Goal: Task Accomplishment & Management: Manage account settings

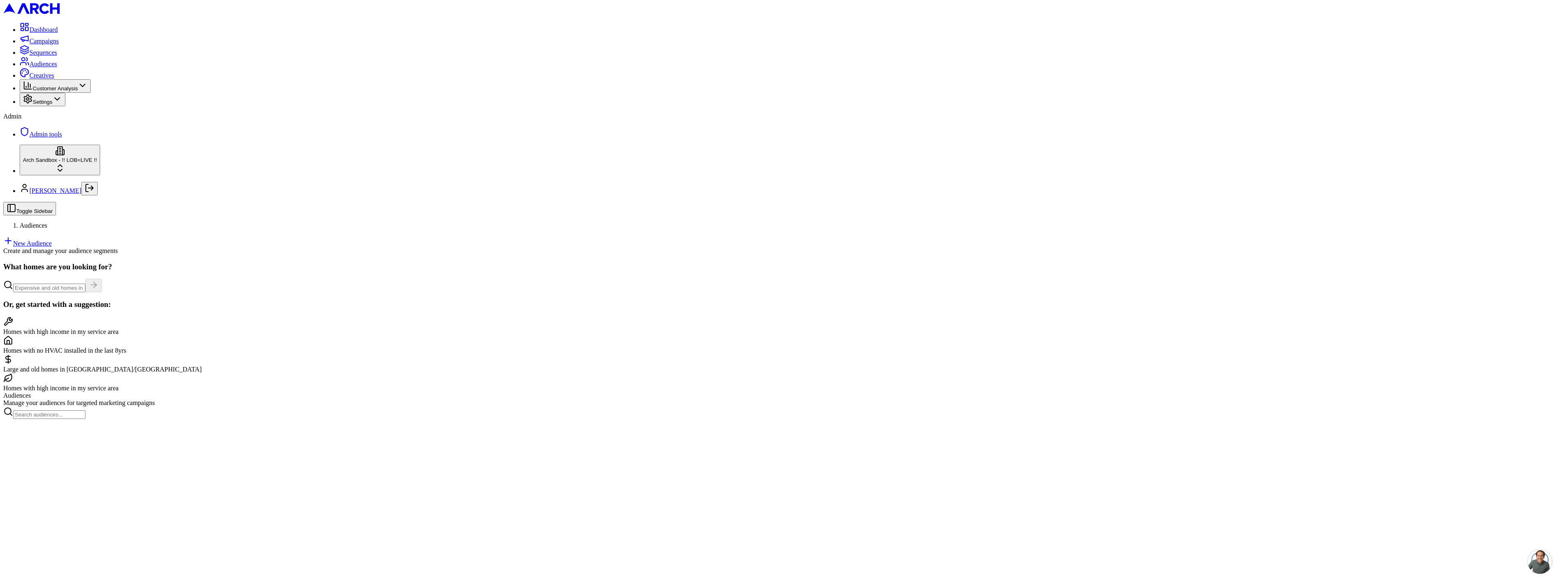
click at [59, 425] on html "Dashboard Campaigns Sequences Audiences Creatives Customer Analysis Settings Ad…" at bounding box center [781, 212] width 1562 height 425
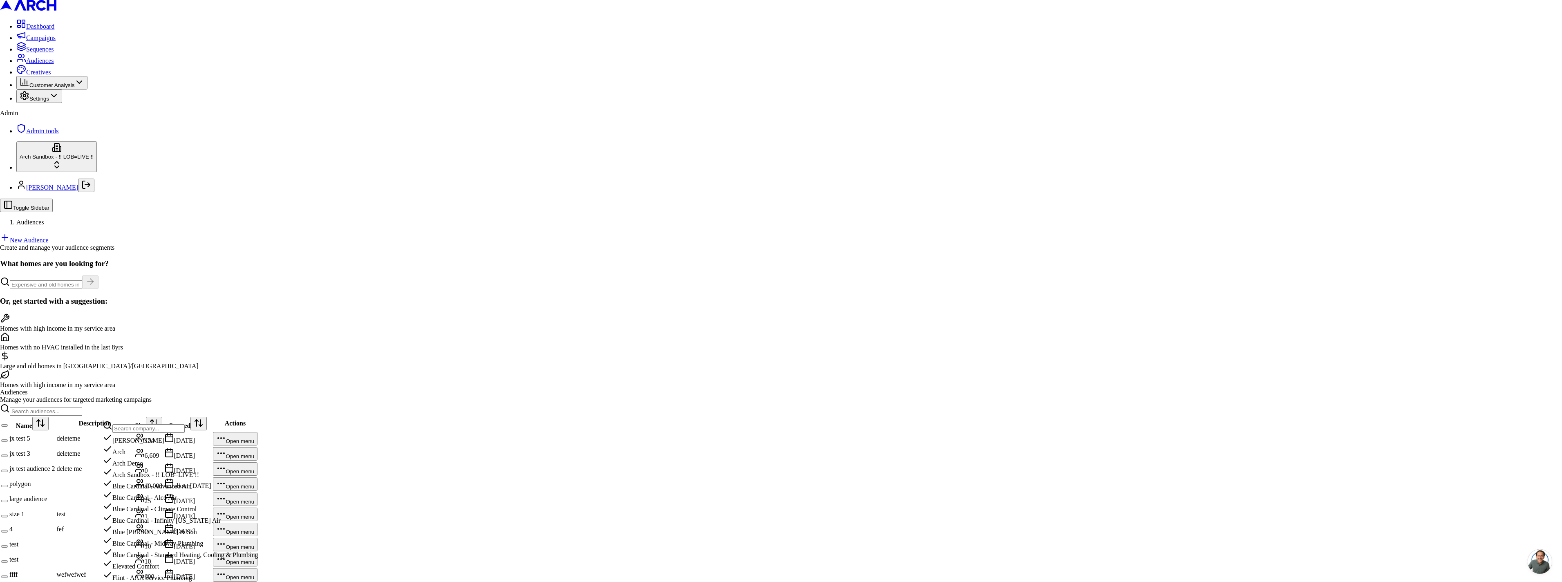
click at [155, 431] on input "text" at bounding box center [148, 428] width 72 height 9
type input "sup"
click at [170, 542] on div "Intermountain - Superior Water & Air" at bounding box center [157, 536] width 108 height 11
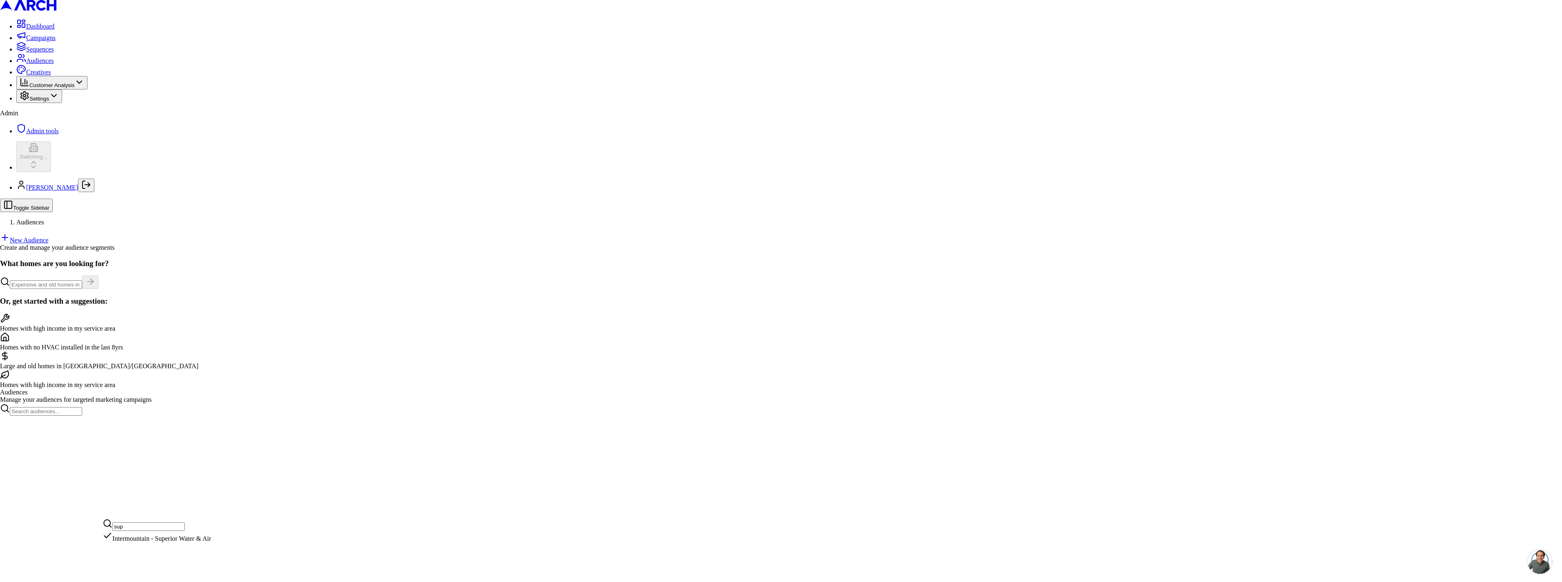
click at [508, 161] on html "Dashboard Campaigns Sequences Audiences Creatives Customer Analysis Settings Ad…" at bounding box center [781, 211] width 1562 height 422
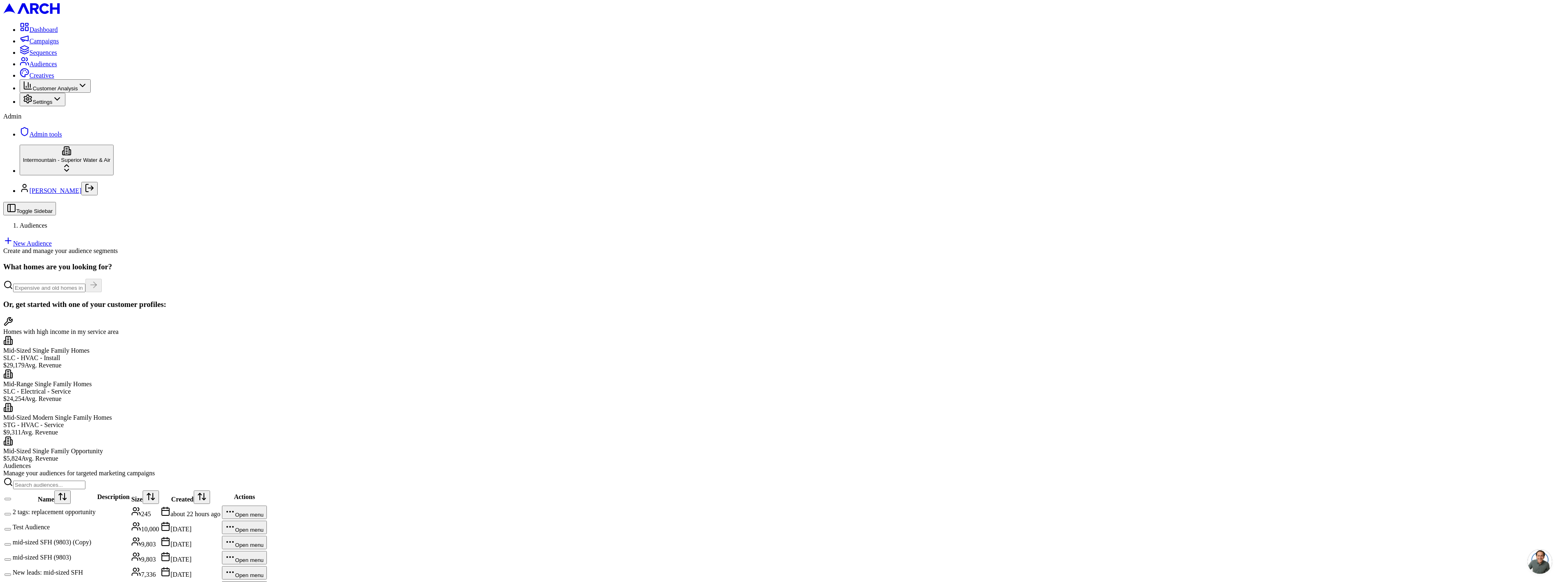
click at [96, 505] on td "2 tags: replacement opportunity" at bounding box center [54, 512] width 84 height 14
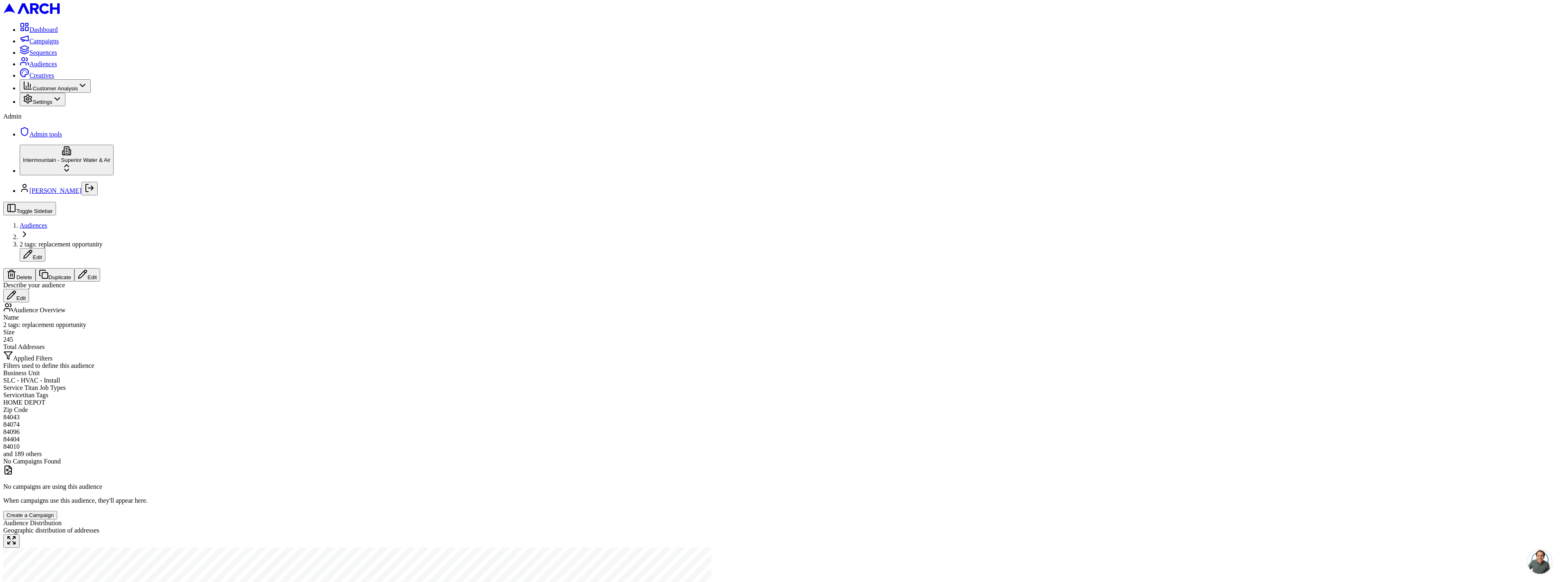
drag, startPoint x: 1534, startPoint y: 15, endPoint x: 1505, endPoint y: 19, distance: 28.5
click at [1506, 268] on div "Delete Duplicate Edit" at bounding box center [781, 274] width 1556 height 13
click at [100, 268] on button "Edit" at bounding box center [87, 274] width 26 height 13
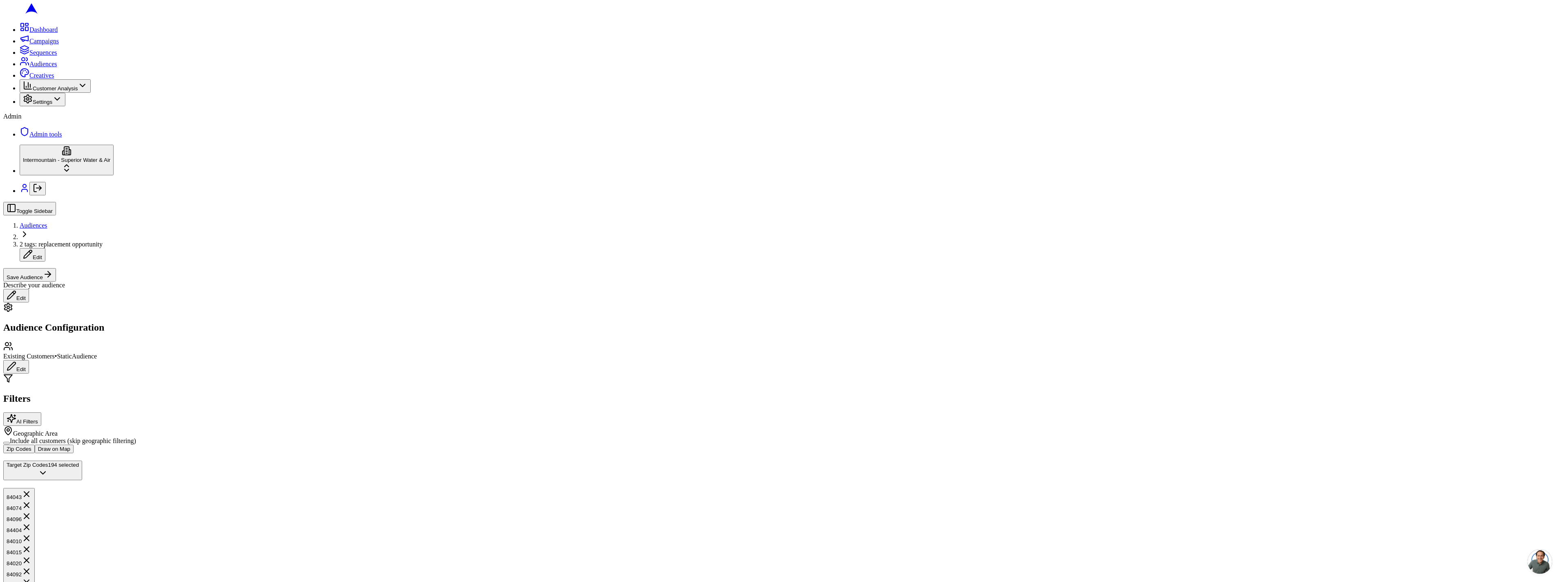
type input "hvac"
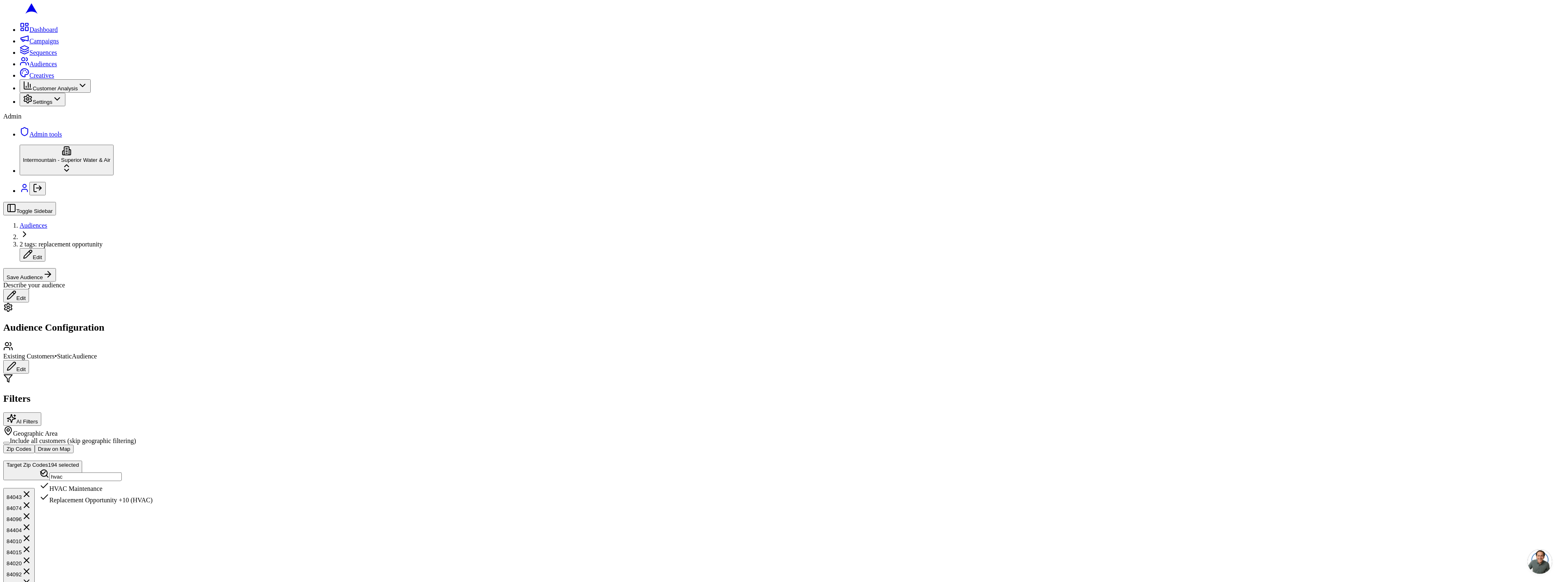
click at [153, 504] on div "Replacement Opportunity +10 (HVAC)" at bounding box center [96, 498] width 113 height 11
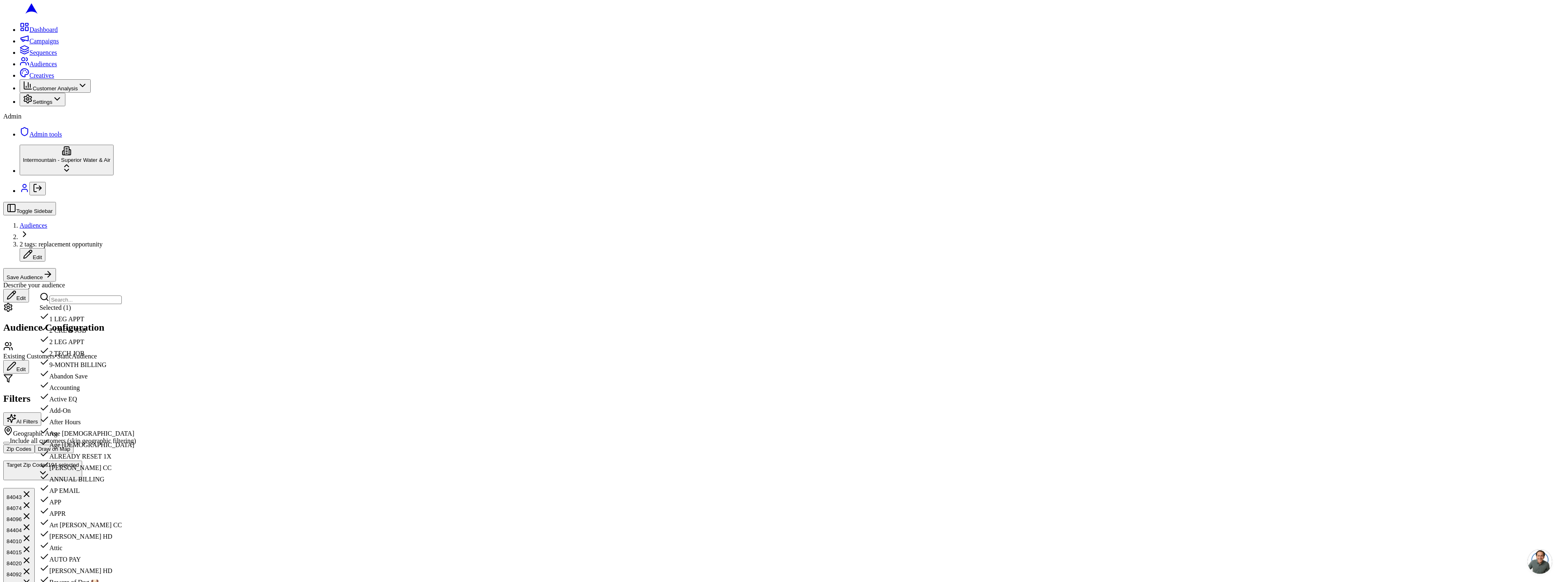
click at [19, 195] on div "Dashboard Campaigns Sequences Audiences Creatives Customer Analysis Settings Ad…" at bounding box center [781, 99] width 1556 height 192
